Goal: Information Seeking & Learning: Learn about a topic

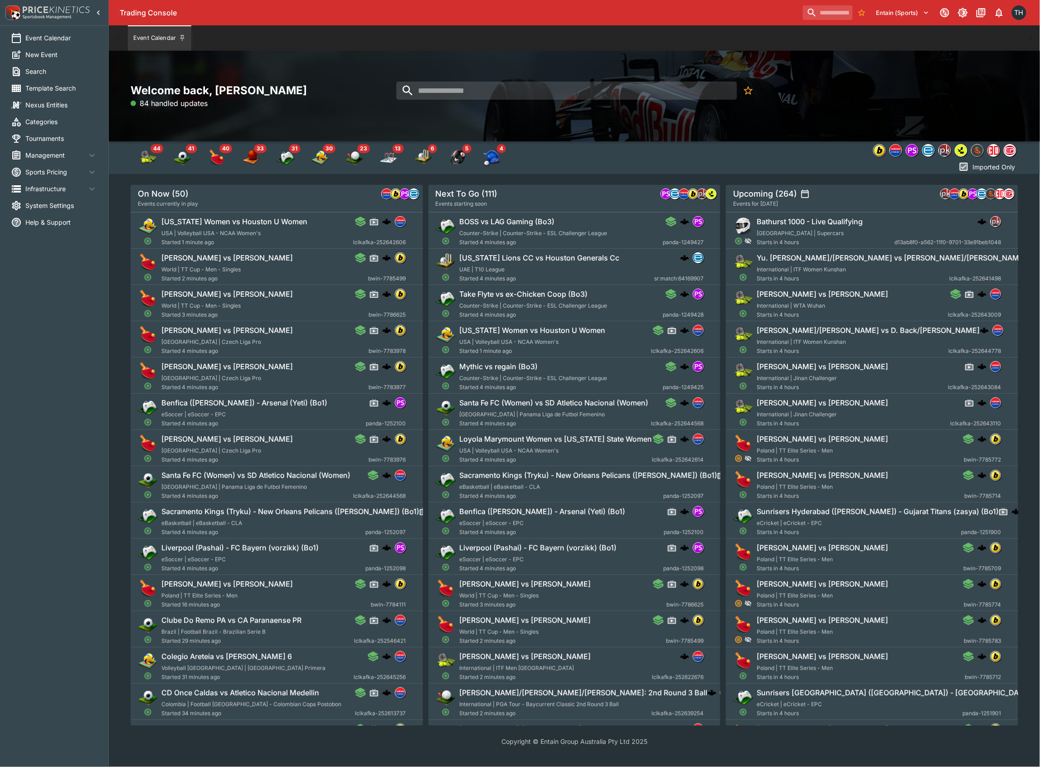
click at [58, 136] on span "Tournaments" at bounding box center [61, 139] width 72 height 10
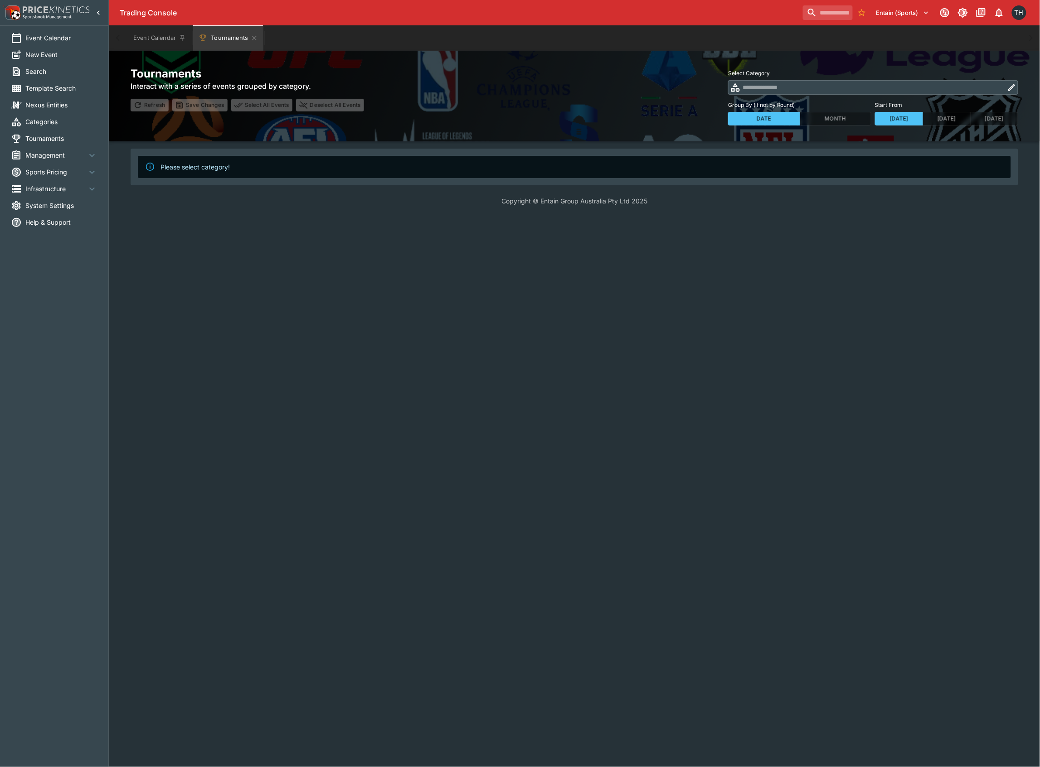
click at [1012, 87] on icon "button" at bounding box center [1011, 87] width 7 height 7
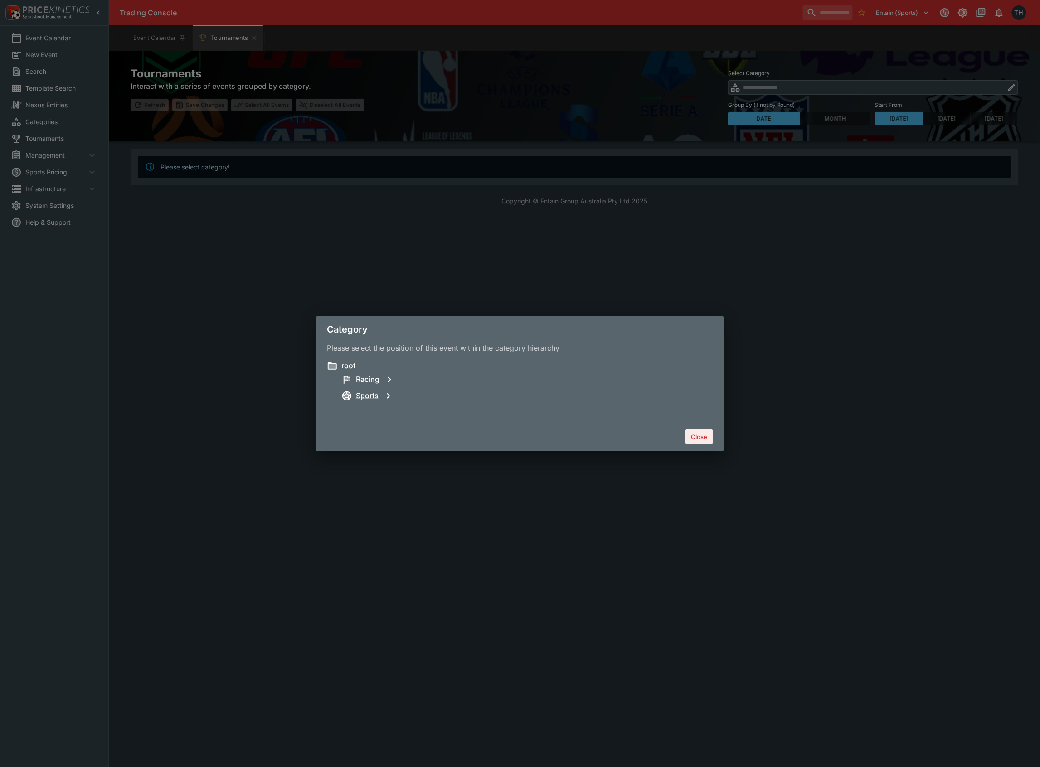
click at [370, 396] on h6 "Sports" at bounding box center [367, 396] width 23 height 10
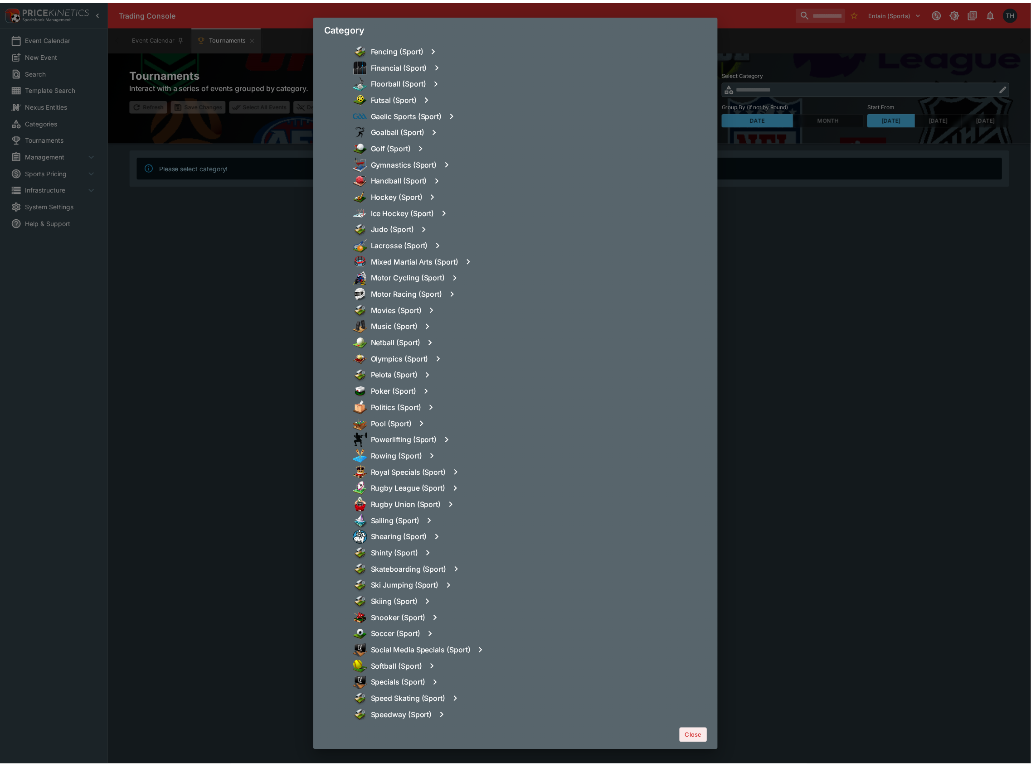
scroll to position [604, 0]
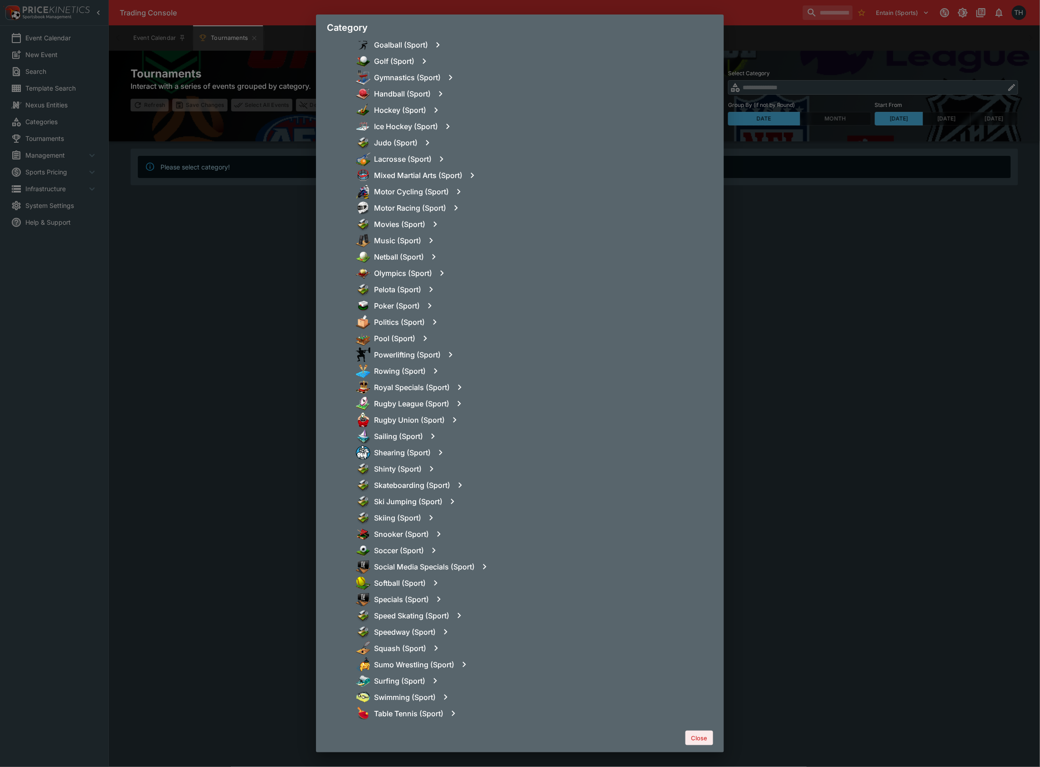
click at [929, 437] on div "Category Please select the position of this event within the category hierarchy…" at bounding box center [520, 383] width 1040 height 767
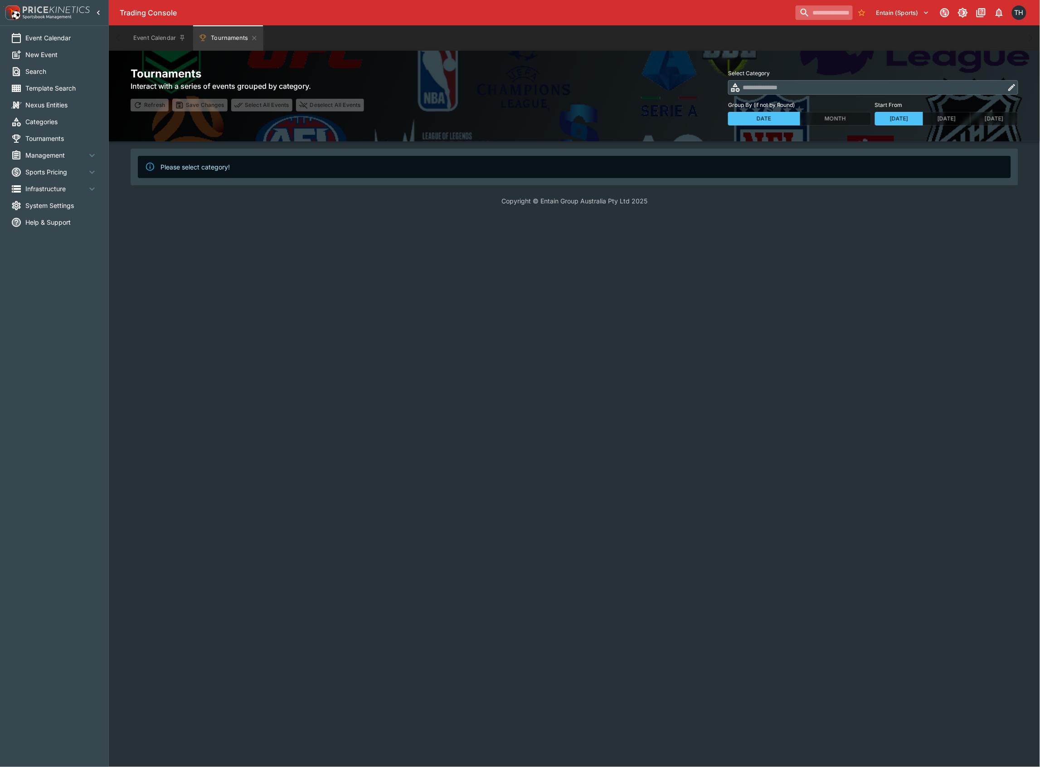
click at [803, 12] on input "search" at bounding box center [823, 12] width 57 height 15
paste input "**********"
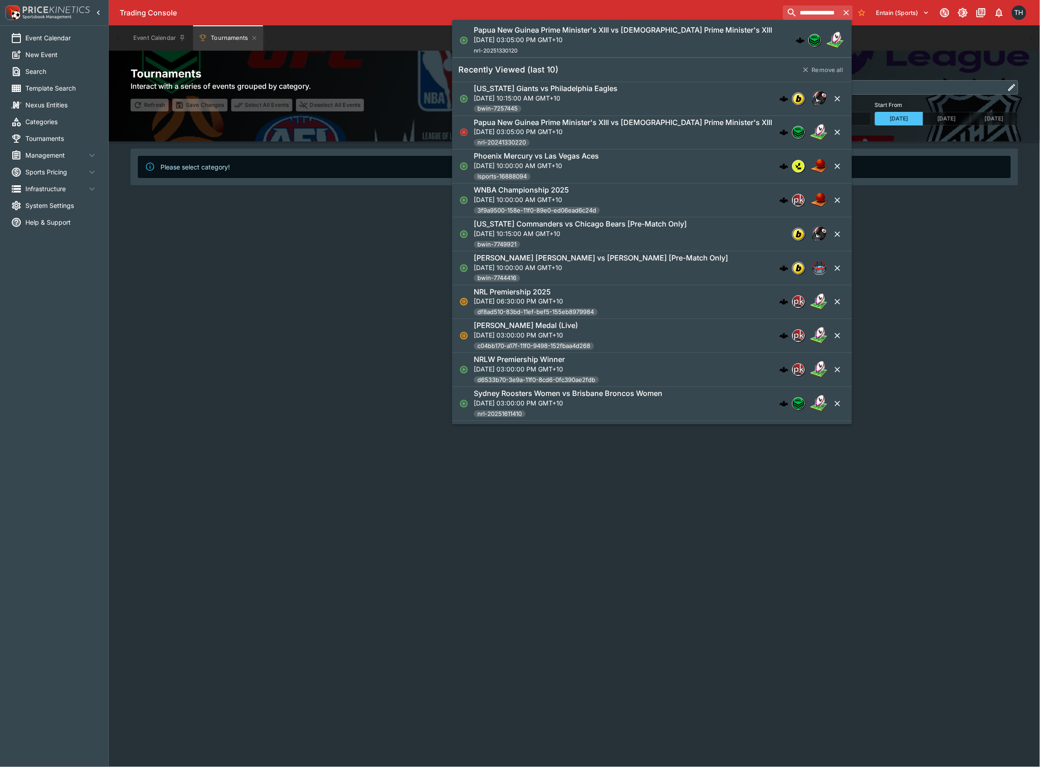
type input "**********"
click at [595, 36] on p "[DATE] 03:05:00 PM GMT+10" at bounding box center [623, 40] width 298 height 10
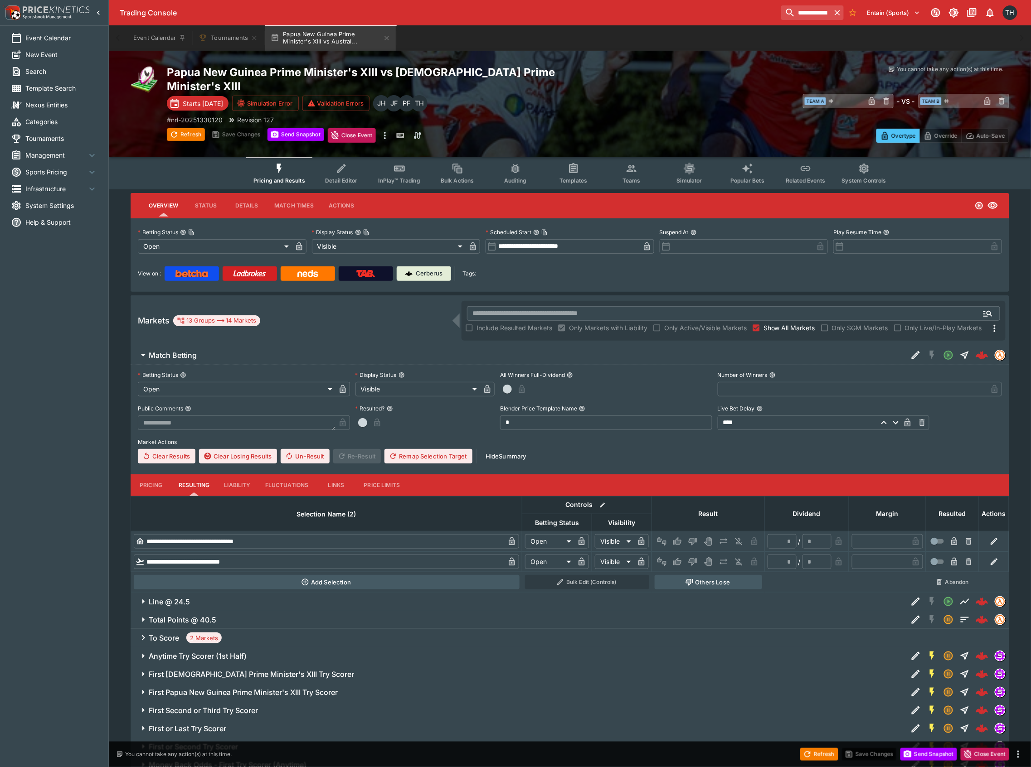
click at [395, 177] on span "InPlay™ Trading" at bounding box center [399, 180] width 42 height 7
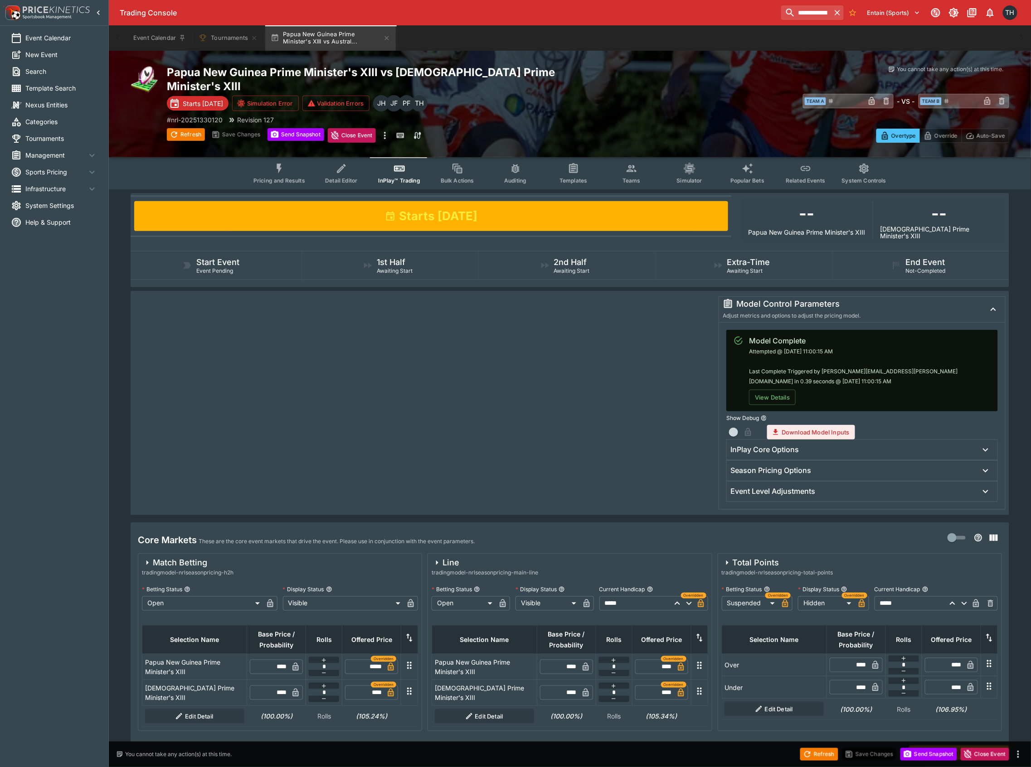
click at [276, 158] on button "Pricing and Results" at bounding box center [279, 173] width 66 height 32
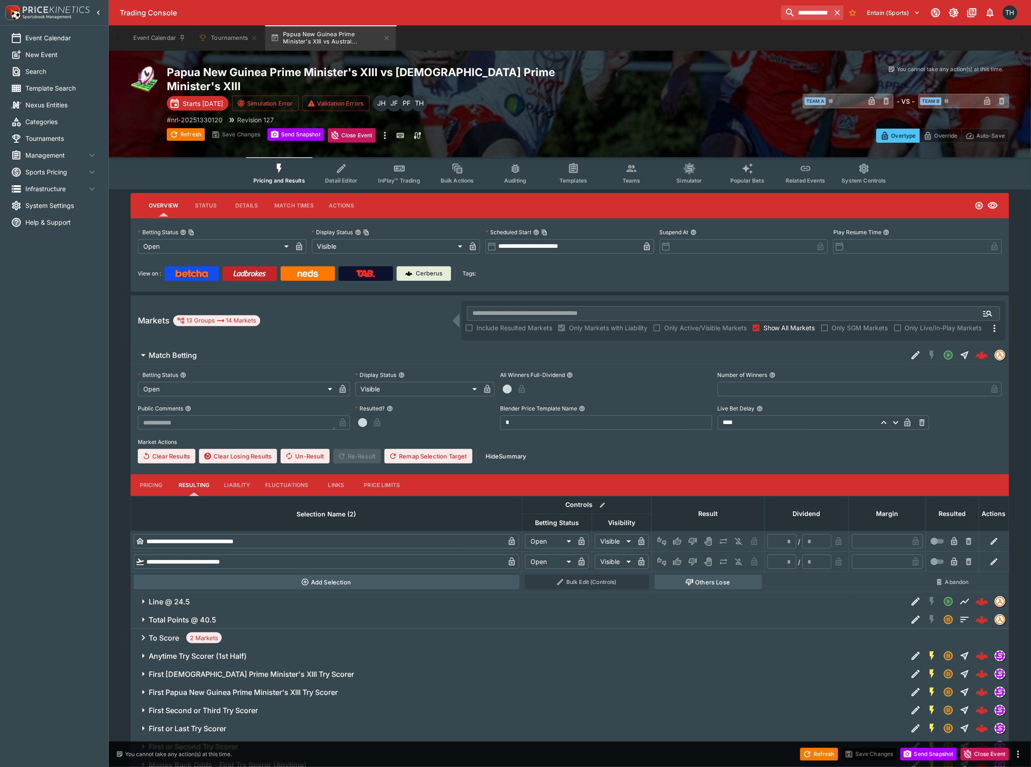
click at [253, 266] on link at bounding box center [250, 273] width 54 height 15
click at [414, 157] on button "InPlay™ Trading" at bounding box center [399, 173] width 58 height 32
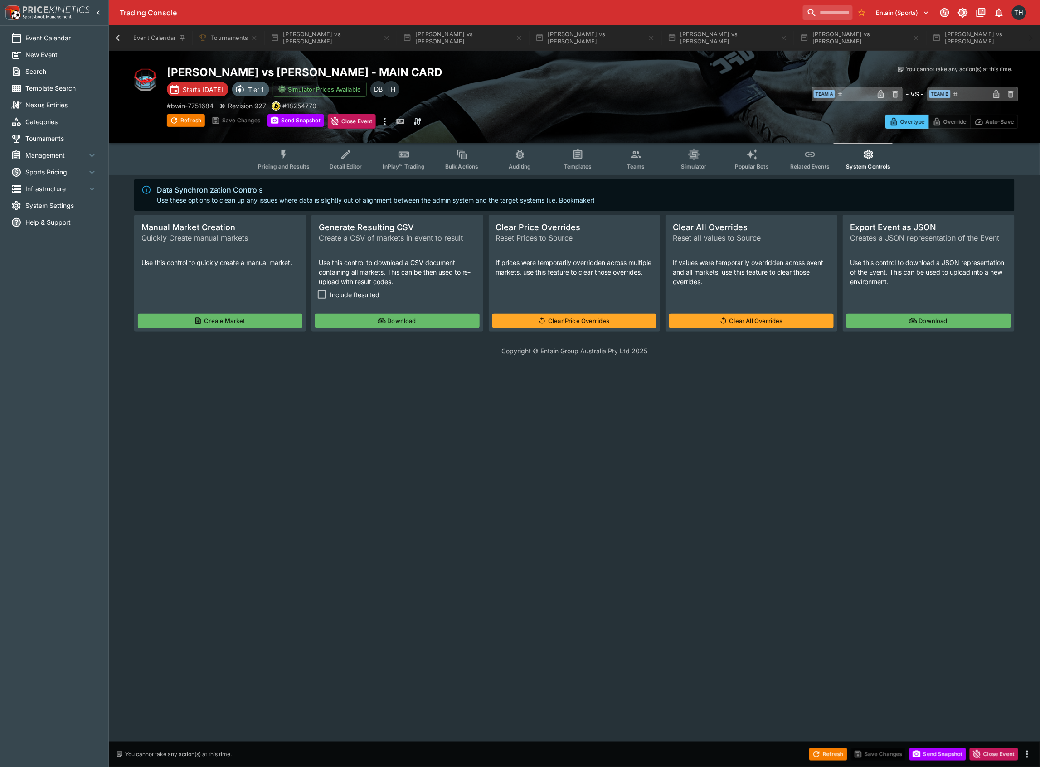
scroll to position [0, 1084]
